Goal: Task Accomplishment & Management: Use online tool/utility

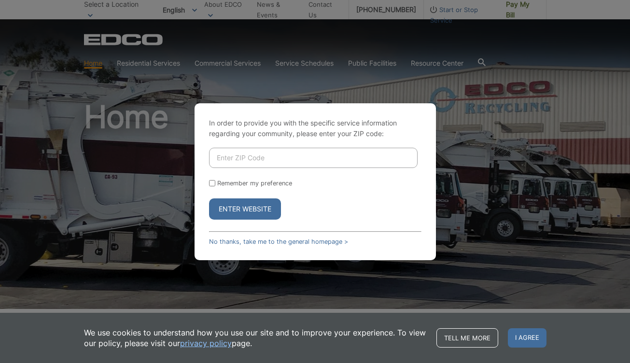
click at [271, 156] on input "Enter ZIP Code" at bounding box center [313, 158] width 208 height 20
type input "92024"
click at [211, 181] on input "Remember my preference" at bounding box center [212, 183] width 6 height 6
checkbox input "true"
click at [247, 208] on button "Enter Website" at bounding box center [245, 208] width 72 height 21
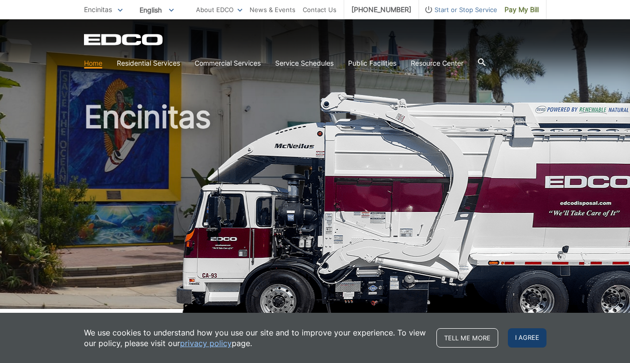
click at [525, 331] on span "I agree" at bounding box center [527, 337] width 39 height 19
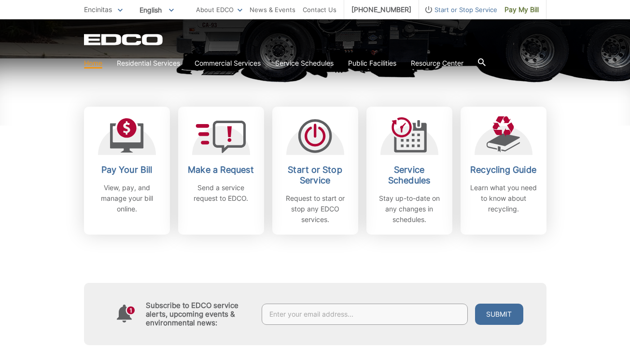
scroll to position [251, 0]
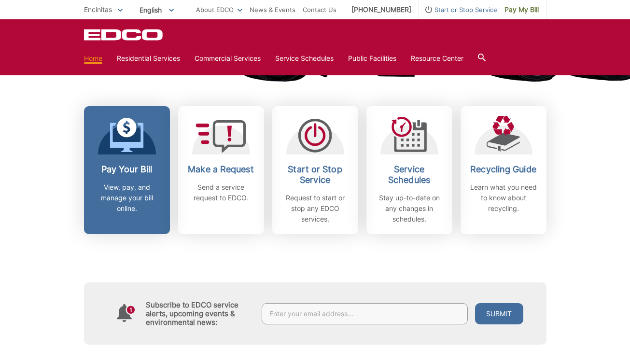
click at [118, 197] on p "View, pay, and manage your bill online." at bounding box center [126, 198] width 71 height 32
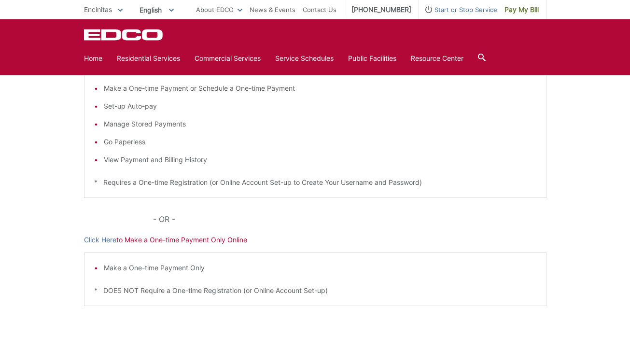
scroll to position [124, 0]
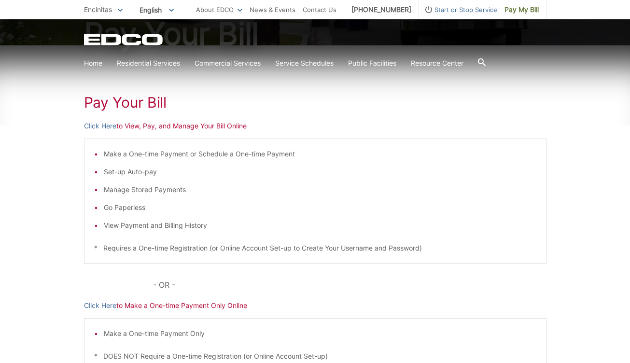
click at [198, 126] on p "Click Here to View, Pay, and Manage Your Bill Online" at bounding box center [315, 126] width 462 height 11
click at [102, 125] on link "Click Here" at bounding box center [100, 126] width 32 height 11
